Goal: Task Accomplishment & Management: Use online tool/utility

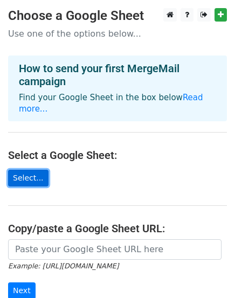
click at [32, 170] on link "Select..." at bounding box center [28, 178] width 40 height 17
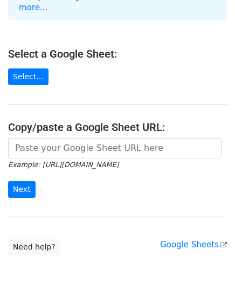
scroll to position [108, 0]
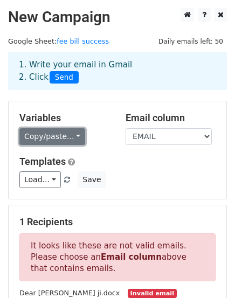
click at [74, 133] on link "Copy/paste..." at bounding box center [52, 136] width 66 height 17
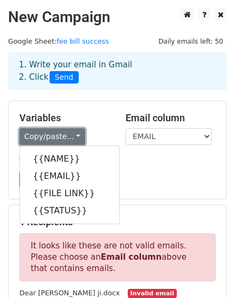
click at [74, 133] on link "Copy/paste..." at bounding box center [52, 136] width 66 height 17
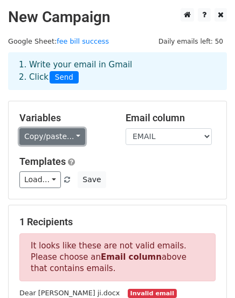
click at [74, 133] on link "Copy/paste..." at bounding box center [52, 136] width 66 height 17
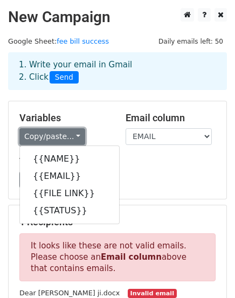
click at [74, 133] on link "Copy/paste..." at bounding box center [52, 136] width 66 height 17
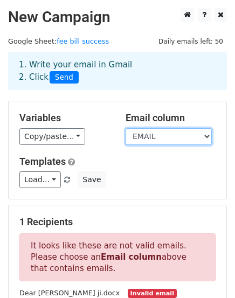
click at [183, 144] on select "NAME EMAIL FILE LINK STATUS" at bounding box center [169, 136] width 86 height 17
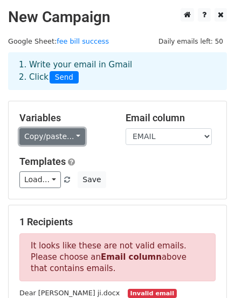
click at [71, 134] on link "Copy/paste..." at bounding box center [52, 136] width 66 height 17
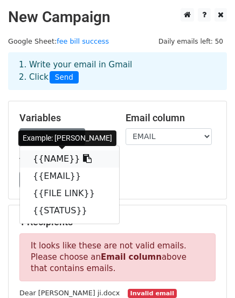
click at [56, 159] on link "{{NAME}}" at bounding box center [69, 158] width 99 height 17
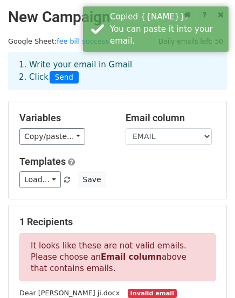
click at [95, 152] on div "Variables Copy/paste... {{NAME}} {{EMAIL}} {{FILE LINK}} {{STATUS}} Email colum…" at bounding box center [118, 150] width 218 height 98
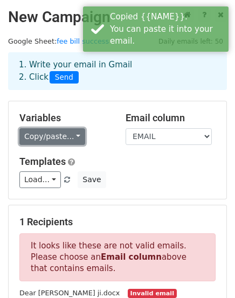
click at [71, 138] on link "Copy/paste..." at bounding box center [52, 136] width 66 height 17
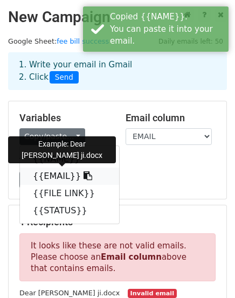
click at [93, 175] on link "{{EMAIL}}" at bounding box center [69, 176] width 99 height 17
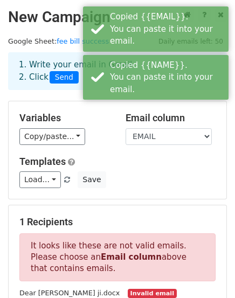
click at [116, 162] on h5 "Templates" at bounding box center [117, 162] width 196 height 12
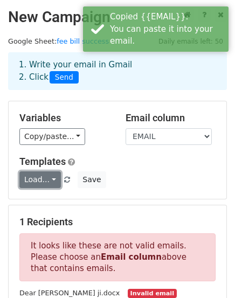
click at [48, 176] on link "Load..." at bounding box center [39, 179] width 41 height 17
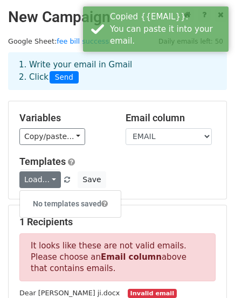
click at [177, 168] on div "Templates Load... No templates saved Save" at bounding box center [117, 172] width 212 height 33
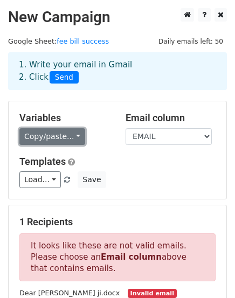
click at [71, 137] on link "Copy/paste..." at bounding box center [52, 136] width 66 height 17
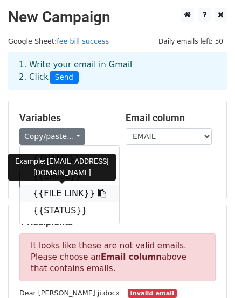
click at [68, 187] on link "{{FILE LINK}}" at bounding box center [69, 193] width 99 height 17
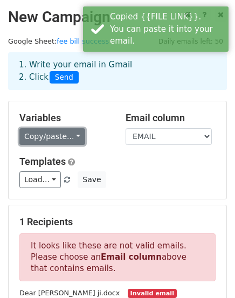
click at [65, 140] on link "Copy/paste..." at bounding box center [52, 136] width 66 height 17
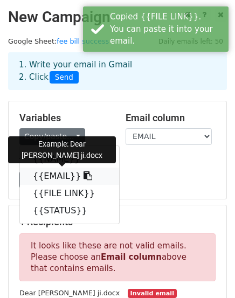
click at [59, 172] on link "{{EMAIL}}" at bounding box center [69, 176] width 99 height 17
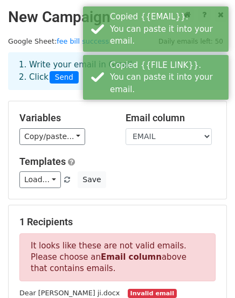
click at [113, 166] on h5 "Templates" at bounding box center [117, 162] width 196 height 12
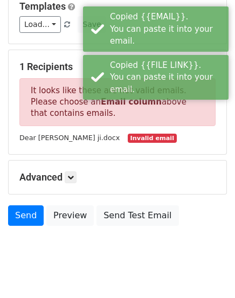
scroll to position [162, 0]
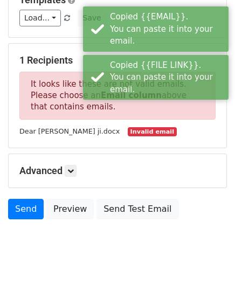
click at [113, 166] on h5 "Advanced" at bounding box center [117, 171] width 196 height 12
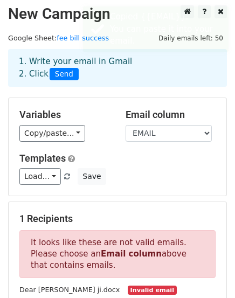
scroll to position [0, 0]
